Goal: Transaction & Acquisition: Book appointment/travel/reservation

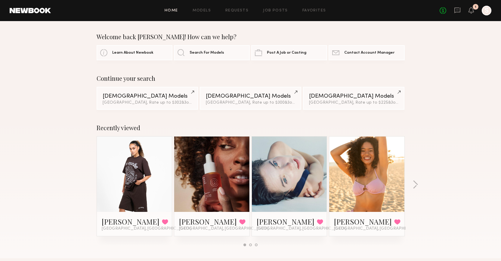
click at [153, 164] on div at bounding box center [134, 173] width 75 height 75
click at [314, 10] on link "Favorites" at bounding box center [314, 11] width 24 height 4
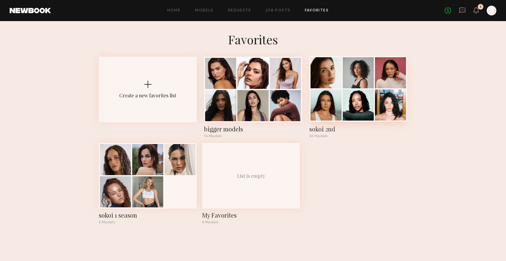
click at [342, 102] on div at bounding box center [357, 104] width 31 height 31
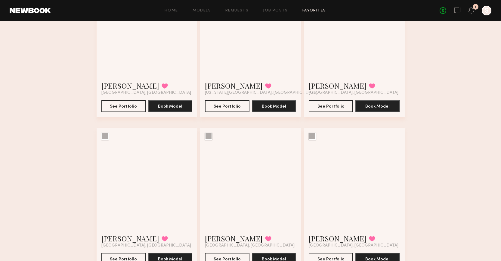
scroll to position [414, 0]
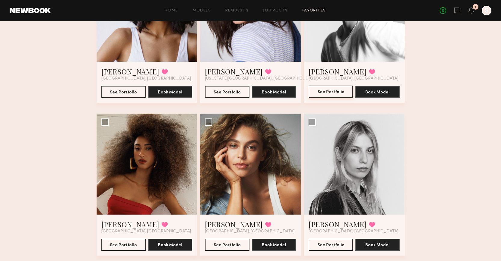
click at [334, 96] on button "See Portfolio" at bounding box center [331, 91] width 44 height 12
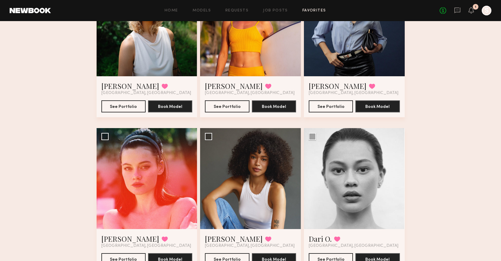
scroll to position [1654, 0]
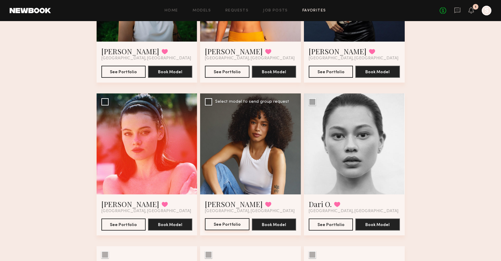
click at [229, 223] on button "See Portfolio" at bounding box center [227, 224] width 44 height 12
